Goal: Navigation & Orientation: Locate item on page

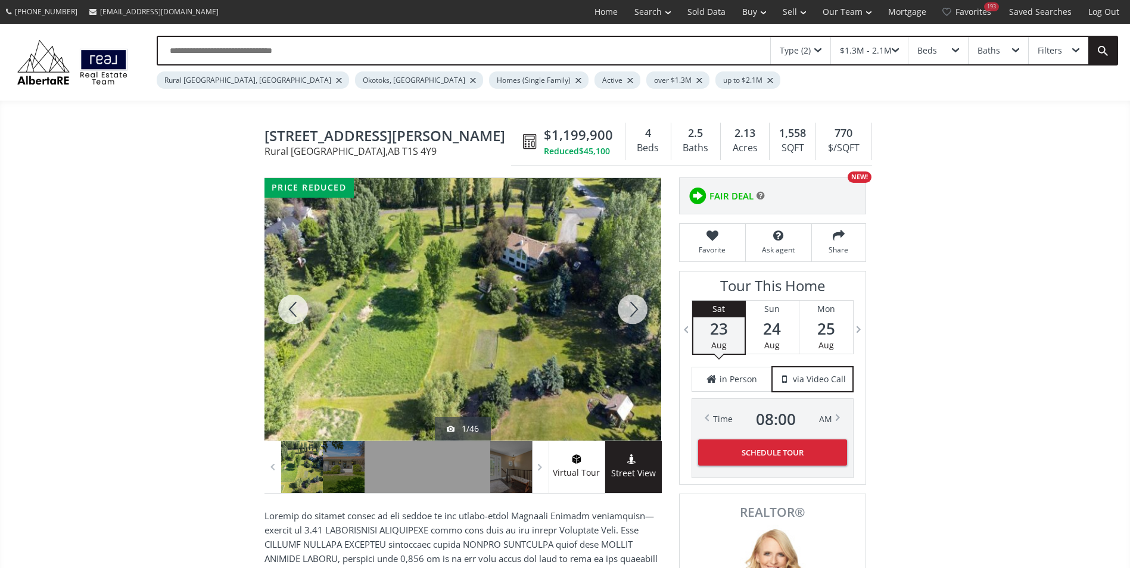
click at [538, 335] on div at bounding box center [462, 309] width 397 height 263
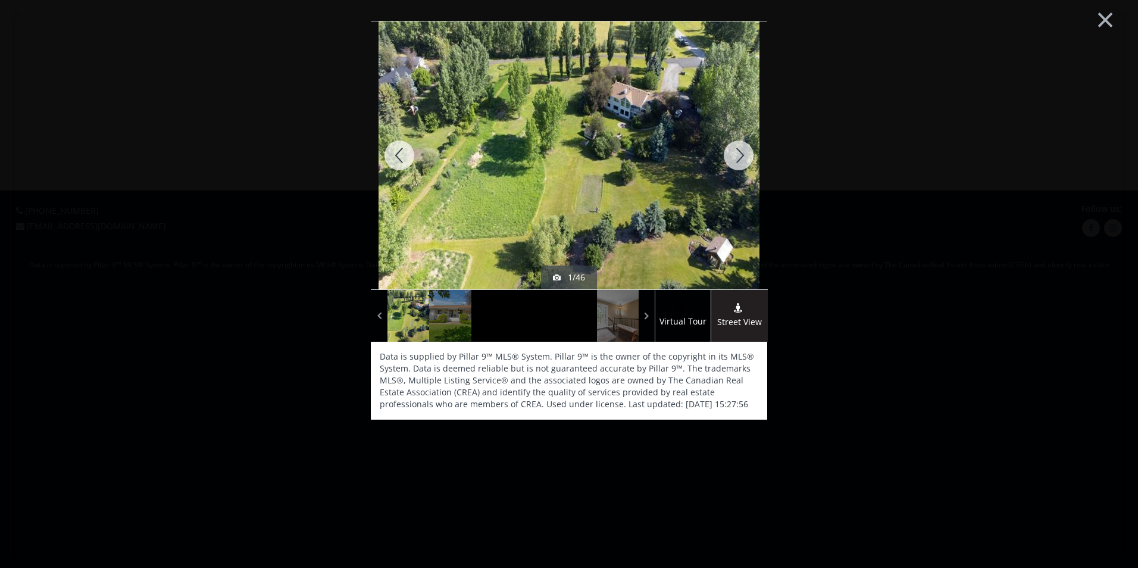
click at [731, 158] on div at bounding box center [738, 155] width 57 height 268
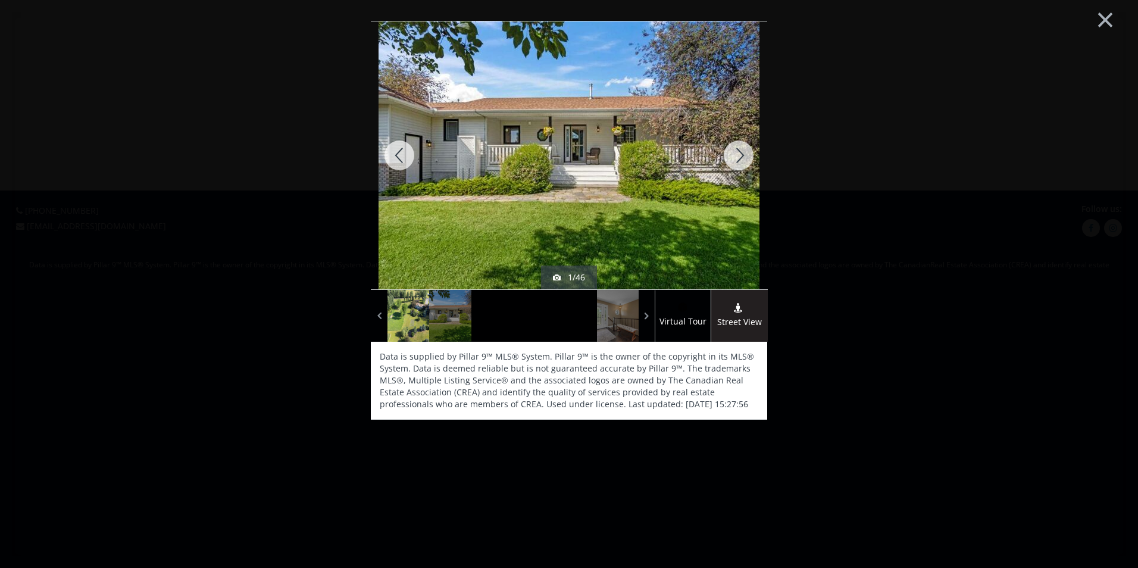
click at [731, 158] on div at bounding box center [738, 155] width 57 height 268
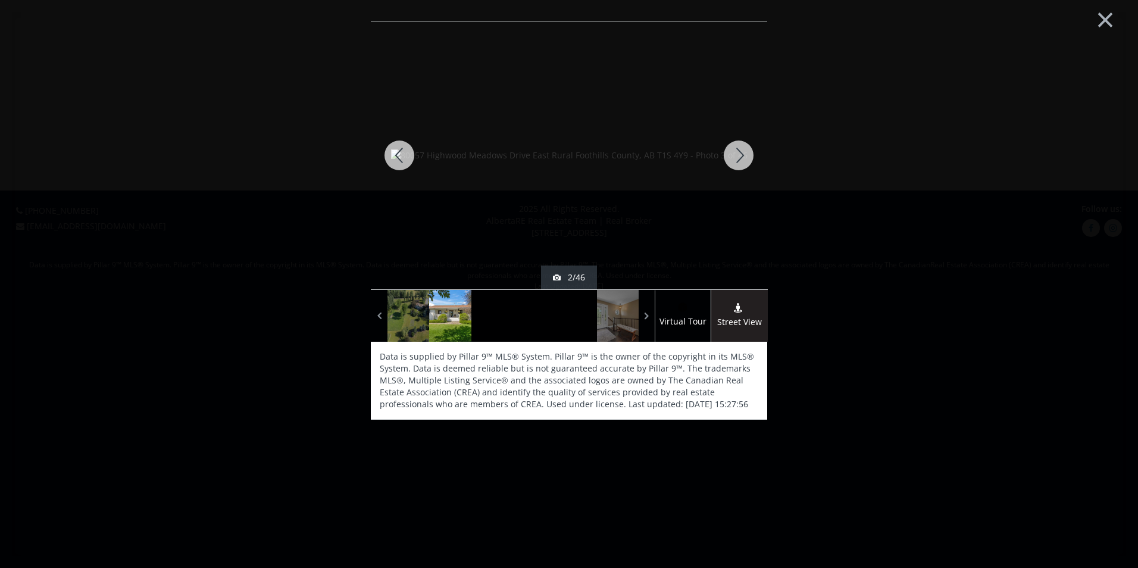
click at [731, 158] on div at bounding box center [738, 155] width 57 height 268
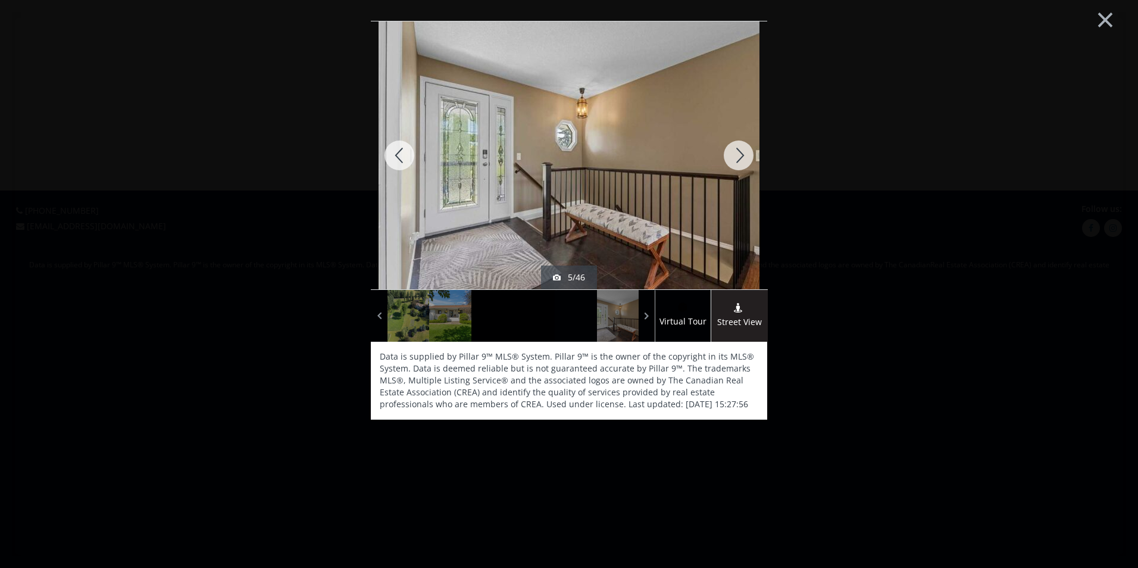
click at [731, 158] on div at bounding box center [738, 155] width 57 height 268
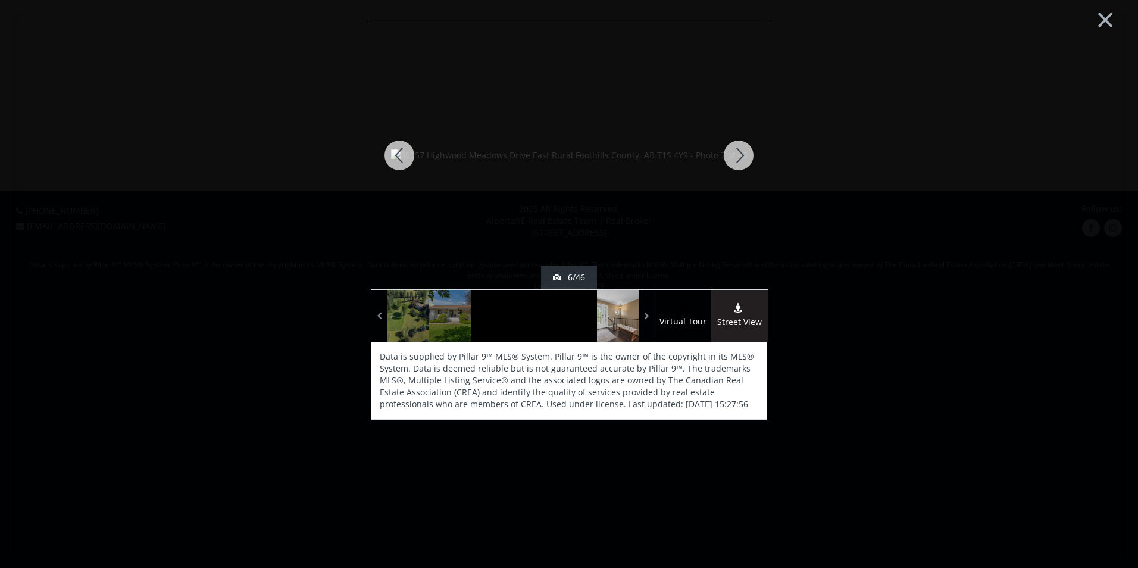
click at [731, 158] on div at bounding box center [738, 155] width 57 height 268
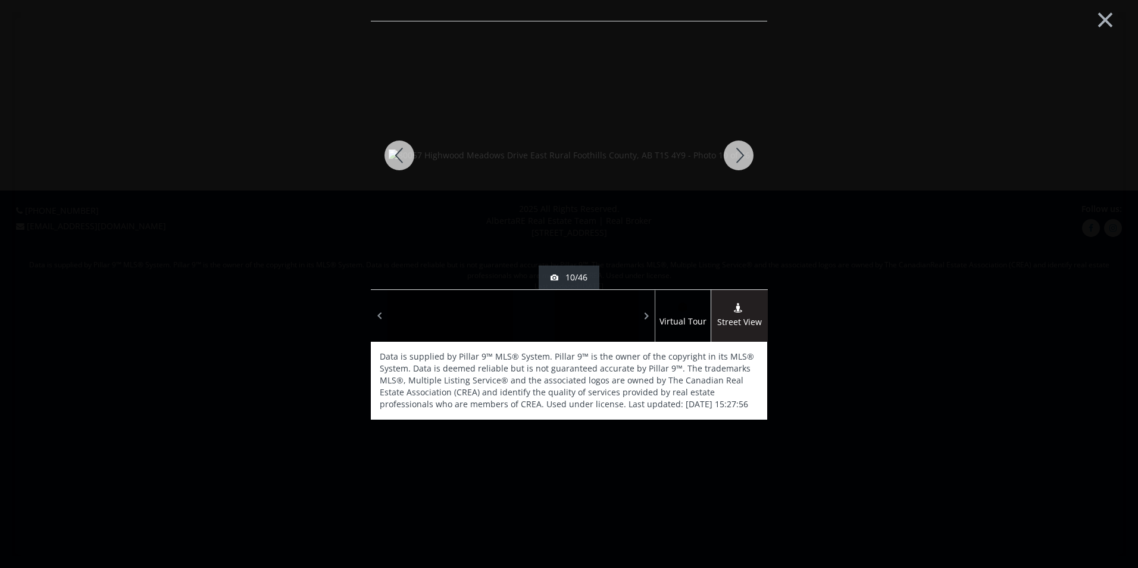
click at [734, 160] on div at bounding box center [738, 155] width 57 height 268
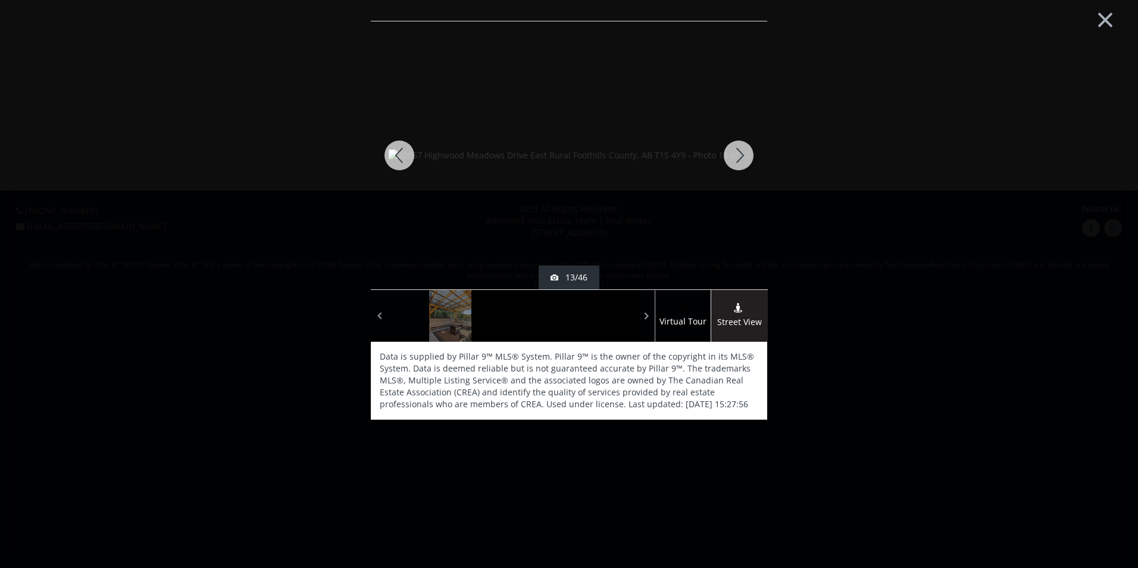
click at [734, 160] on div at bounding box center [738, 155] width 57 height 268
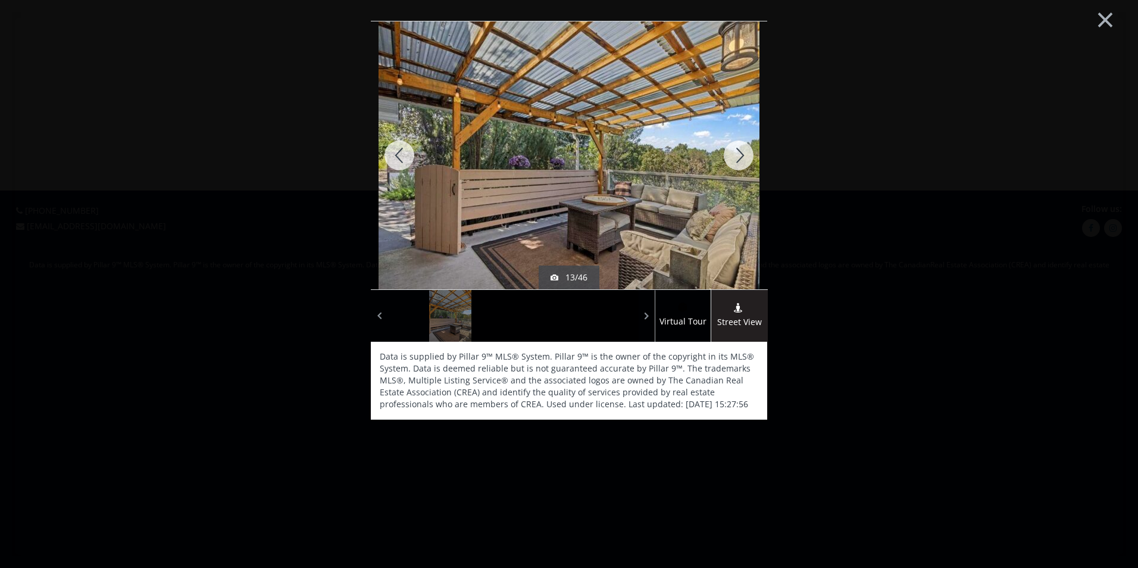
click at [734, 160] on div at bounding box center [738, 155] width 57 height 268
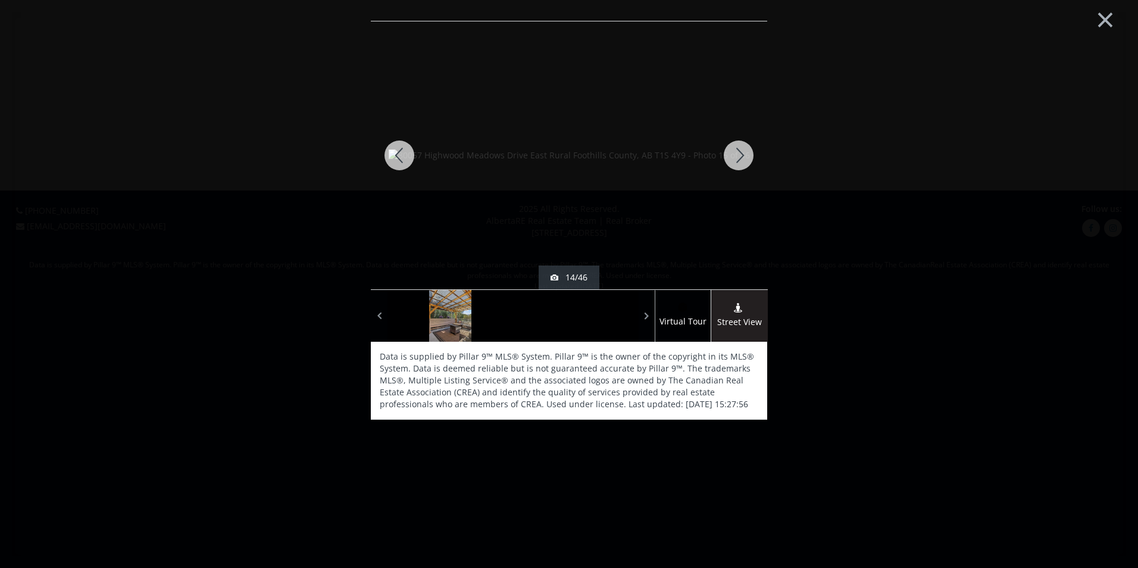
click at [734, 160] on div at bounding box center [738, 155] width 57 height 268
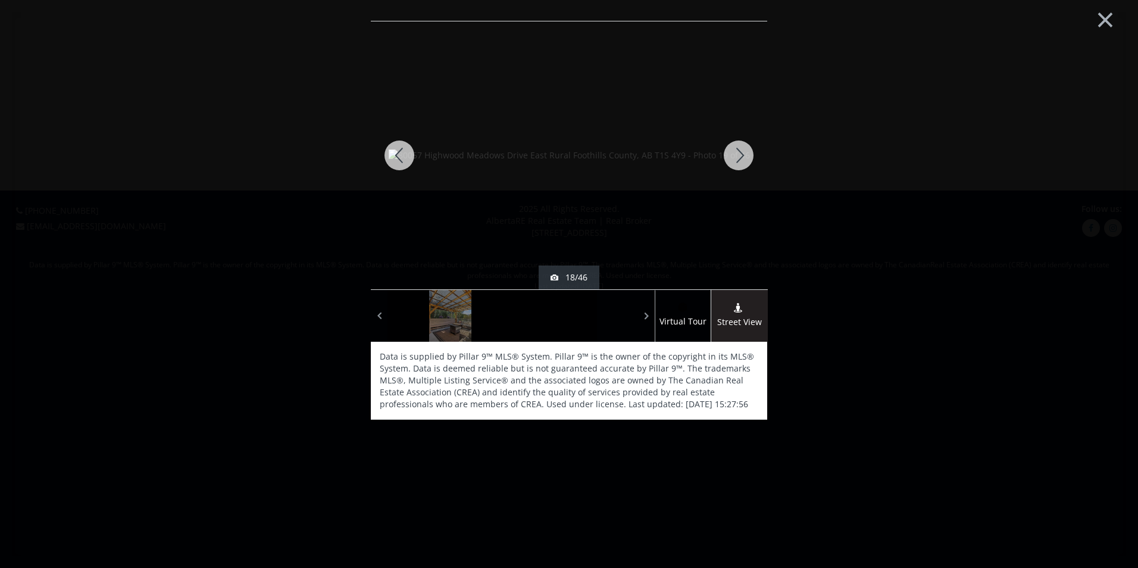
click at [734, 160] on div at bounding box center [738, 155] width 57 height 268
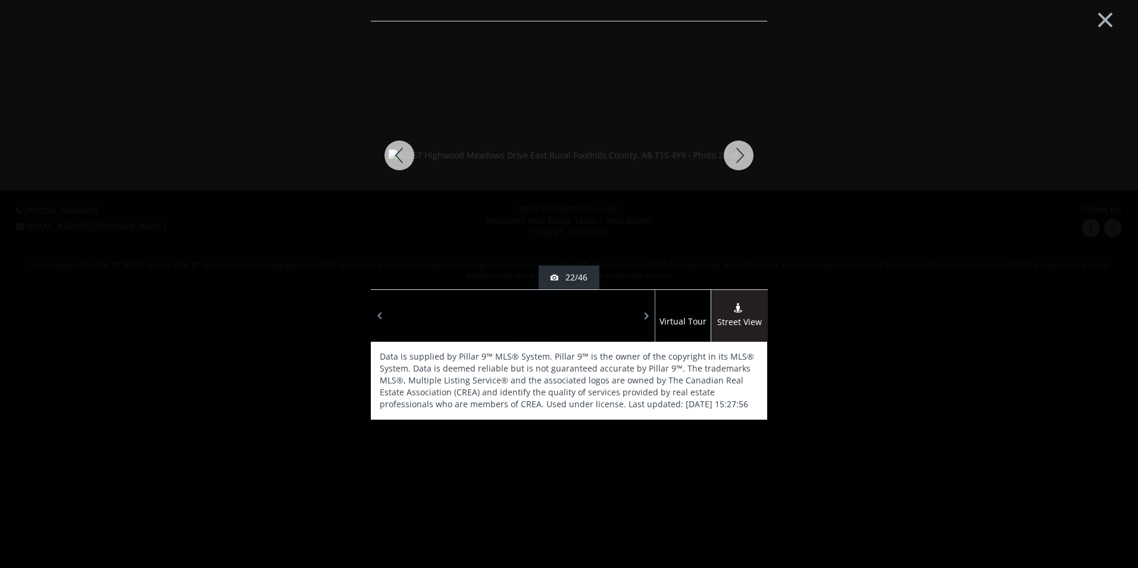
click at [734, 160] on div at bounding box center [738, 155] width 57 height 268
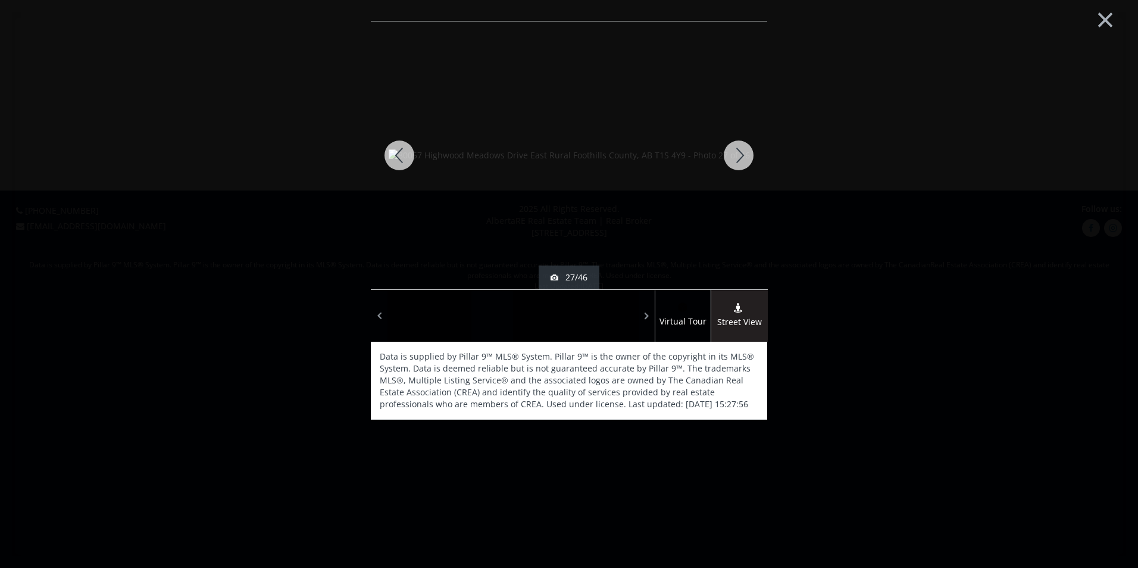
click at [413, 159] on div at bounding box center [399, 155] width 57 height 268
click at [727, 153] on div at bounding box center [738, 155] width 57 height 268
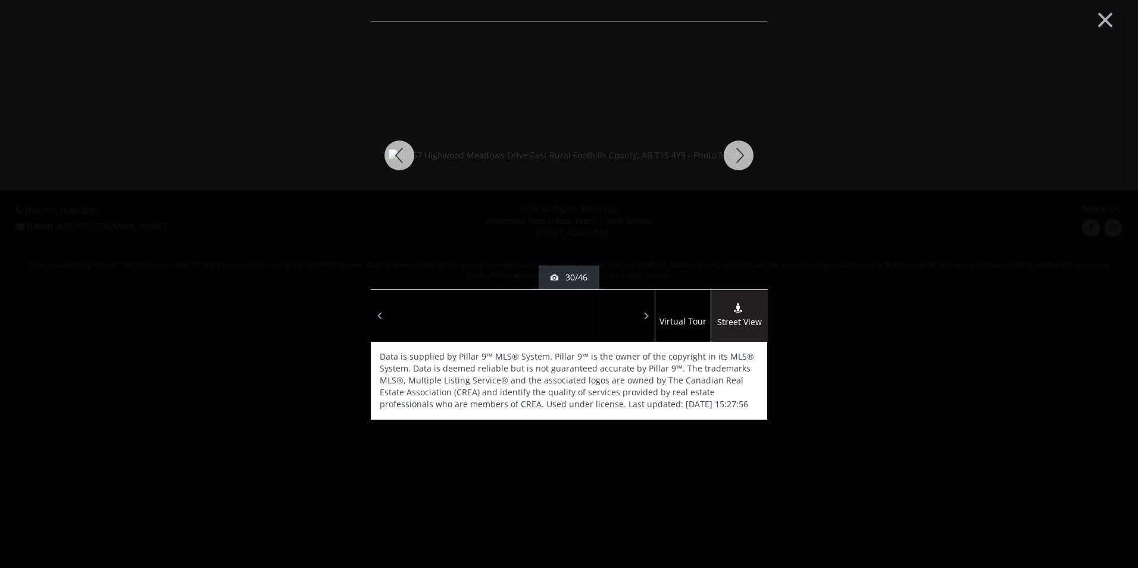
click at [727, 153] on div at bounding box center [738, 155] width 57 height 268
click at [1107, 12] on button "×" at bounding box center [1105, 18] width 65 height 49
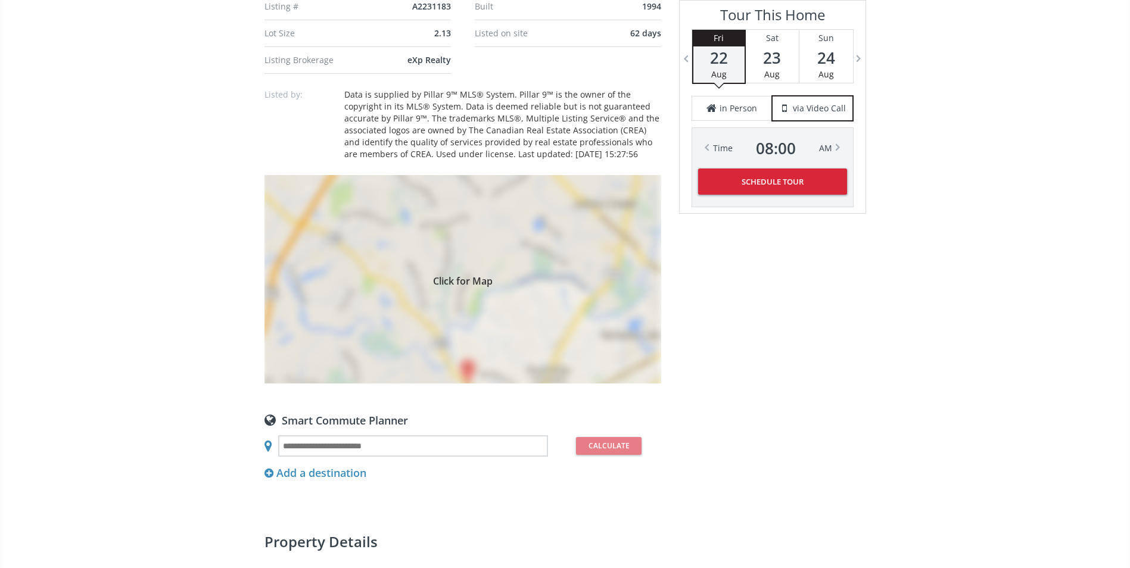
scroll to position [1012, 0]
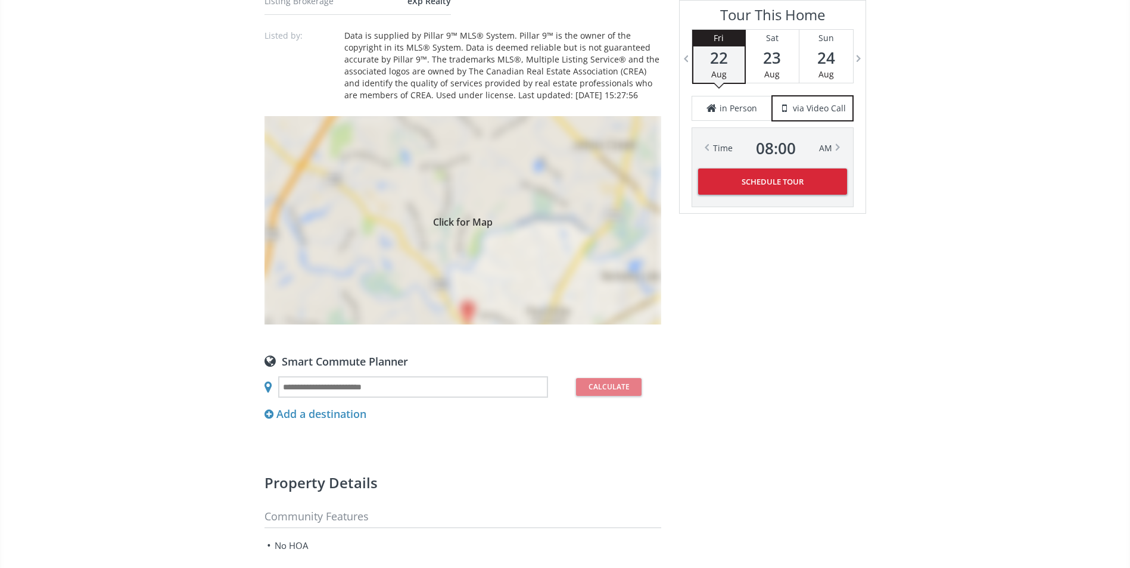
click at [571, 242] on div "Click for Map" at bounding box center [462, 220] width 397 height 208
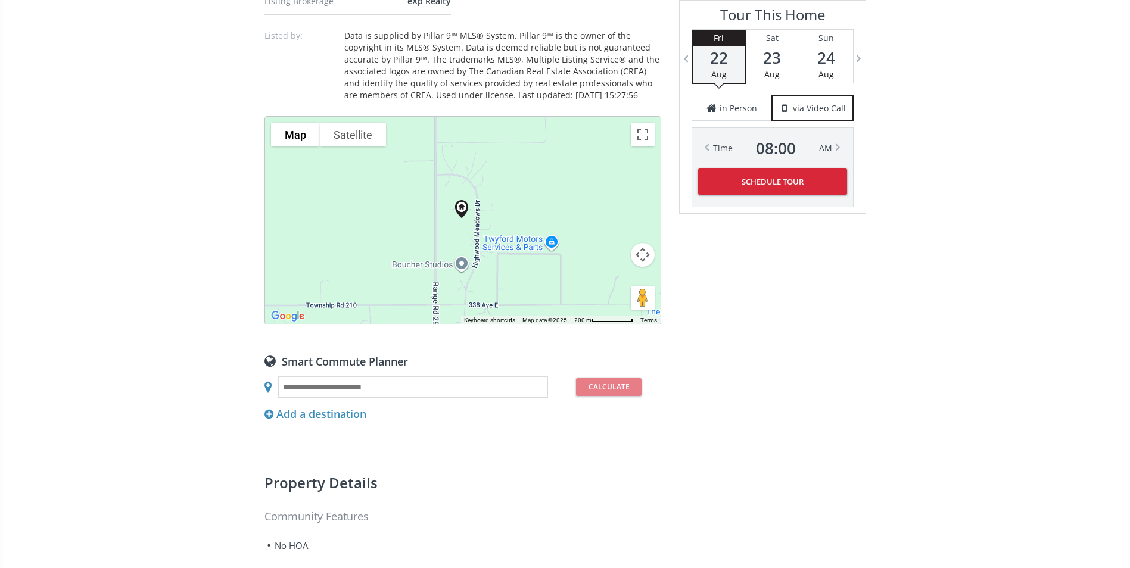
click at [640, 252] on button "Map camera controls" at bounding box center [643, 255] width 24 height 24
click at [612, 284] on button "Zoom out" at bounding box center [613, 285] width 24 height 24
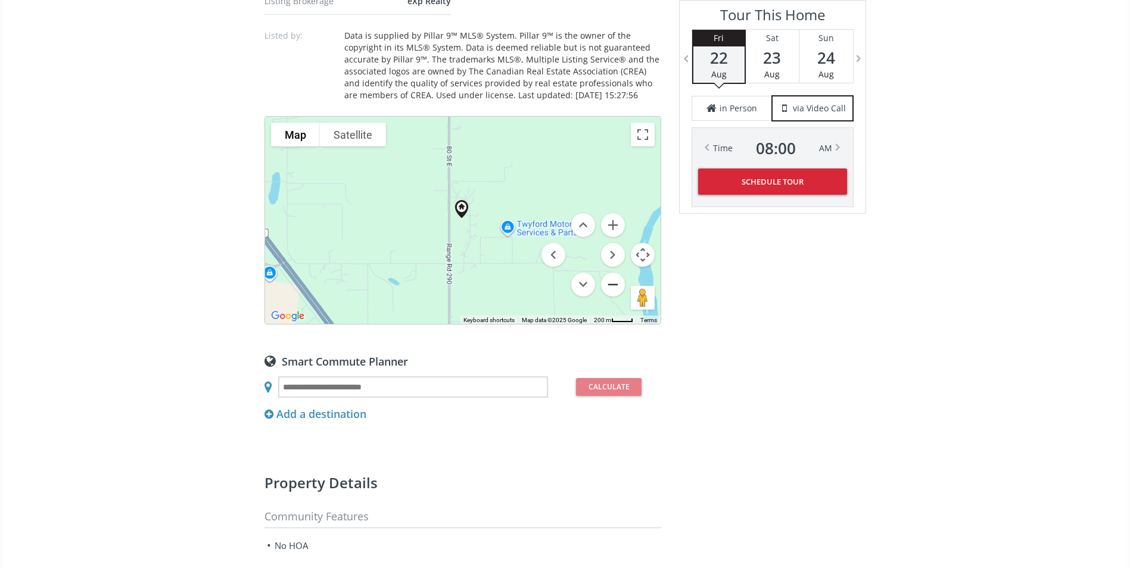
click at [612, 284] on button "Zoom out" at bounding box center [613, 285] width 24 height 24
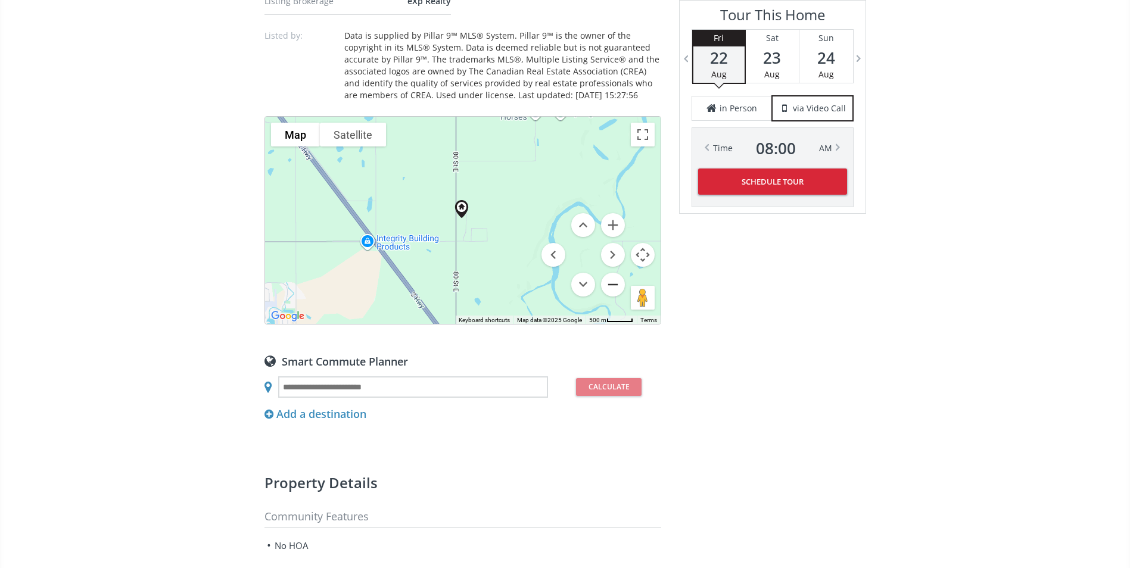
click at [612, 284] on button "Zoom out" at bounding box center [613, 285] width 24 height 24
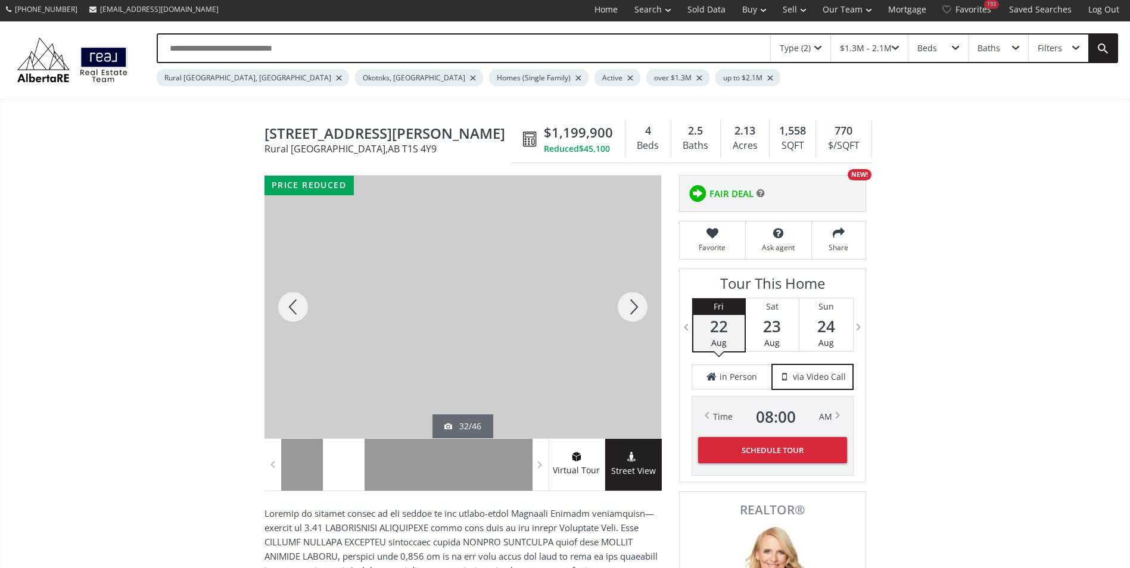
scroll to position [0, 0]
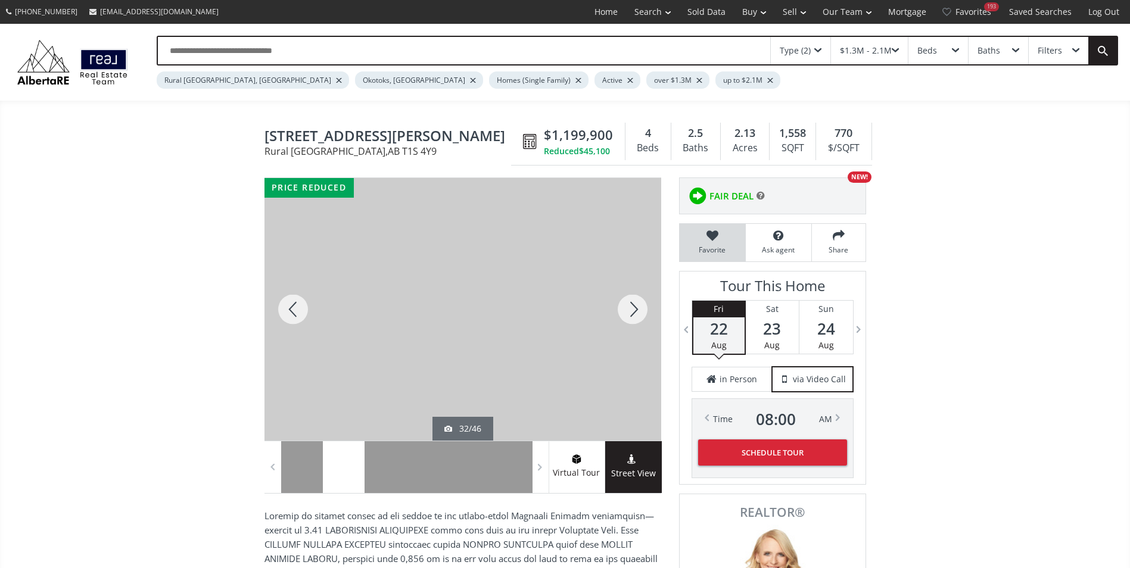
click at [711, 236] on icon at bounding box center [712, 236] width 54 height 12
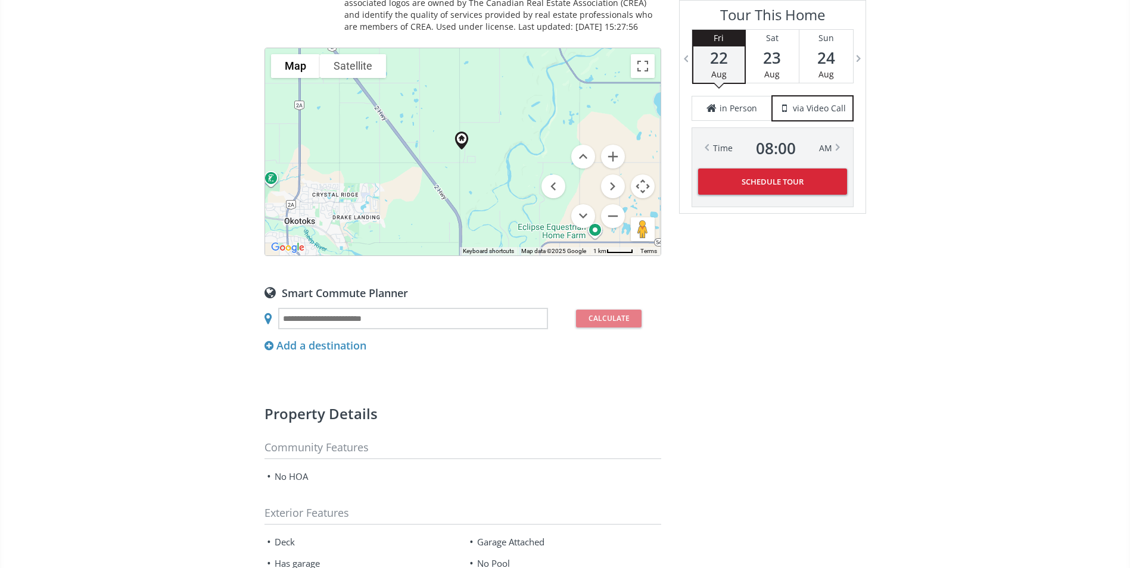
scroll to position [1131, 0]
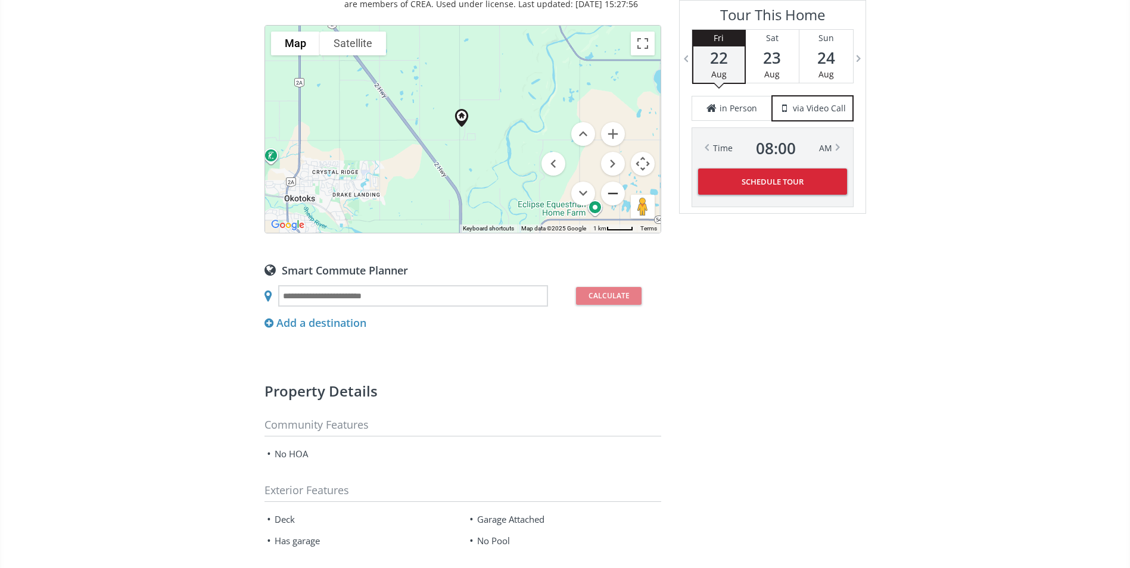
click at [612, 195] on button "Zoom out" at bounding box center [613, 194] width 24 height 24
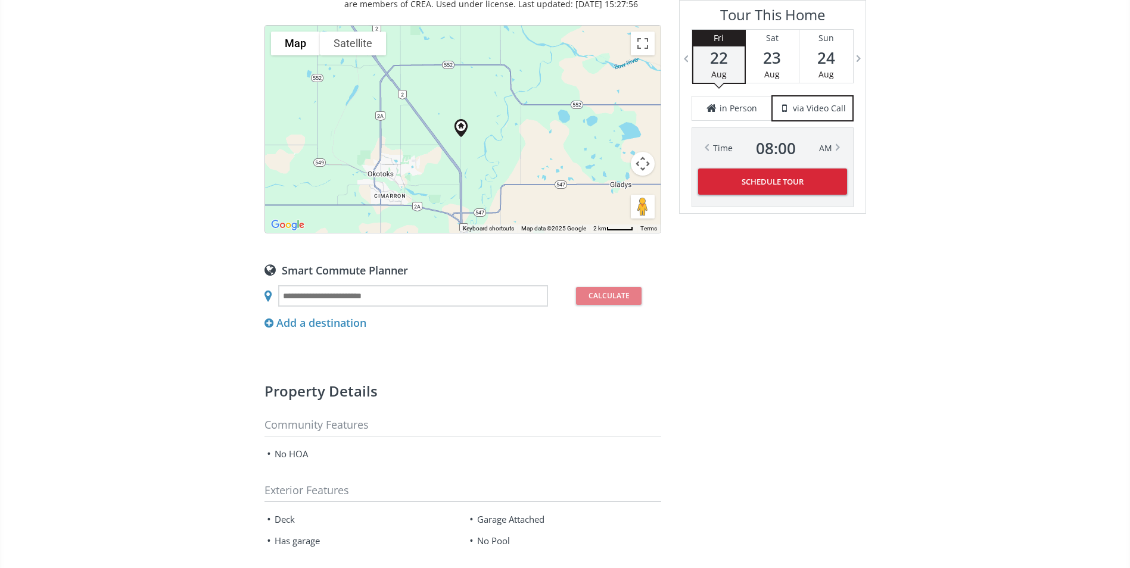
click at [460, 145] on div at bounding box center [462, 129] width 395 height 207
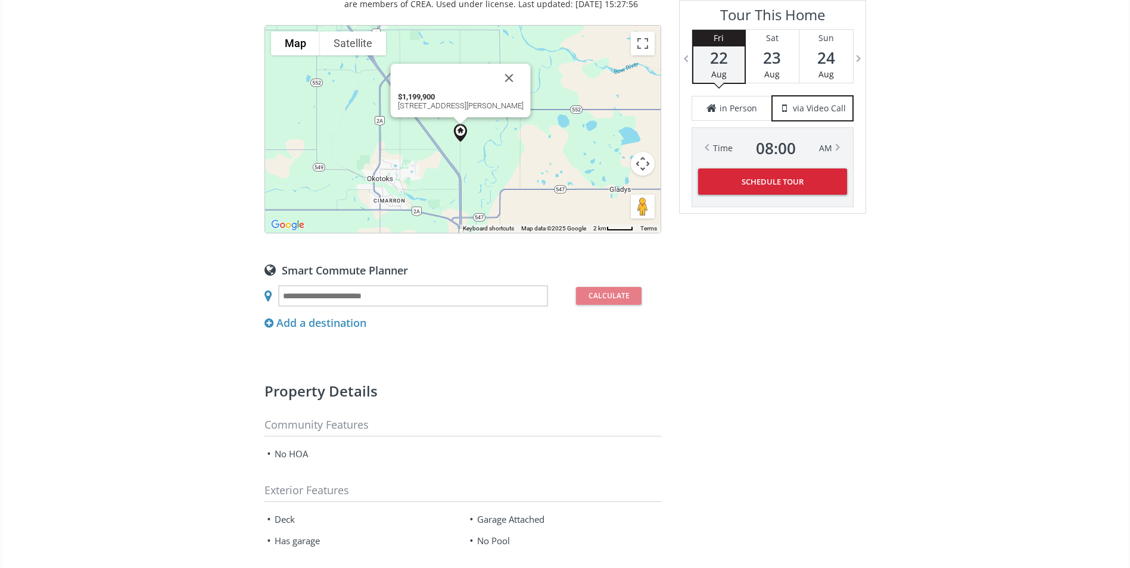
click at [460, 130] on img at bounding box center [460, 132] width 27 height 27
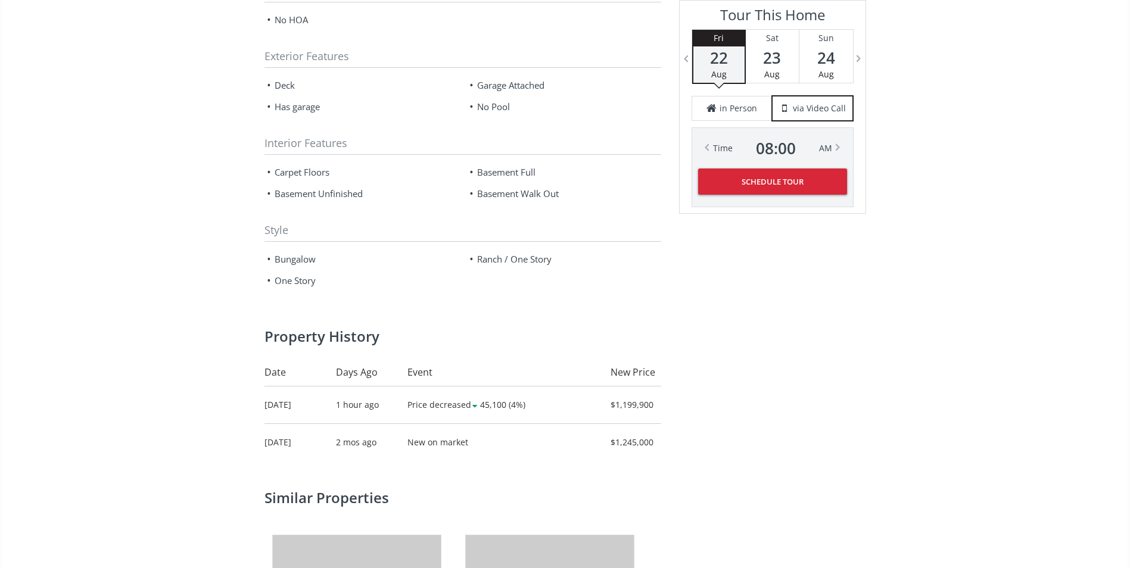
scroll to position [1667, 0]
